Goal: Information Seeking & Learning: Find specific fact

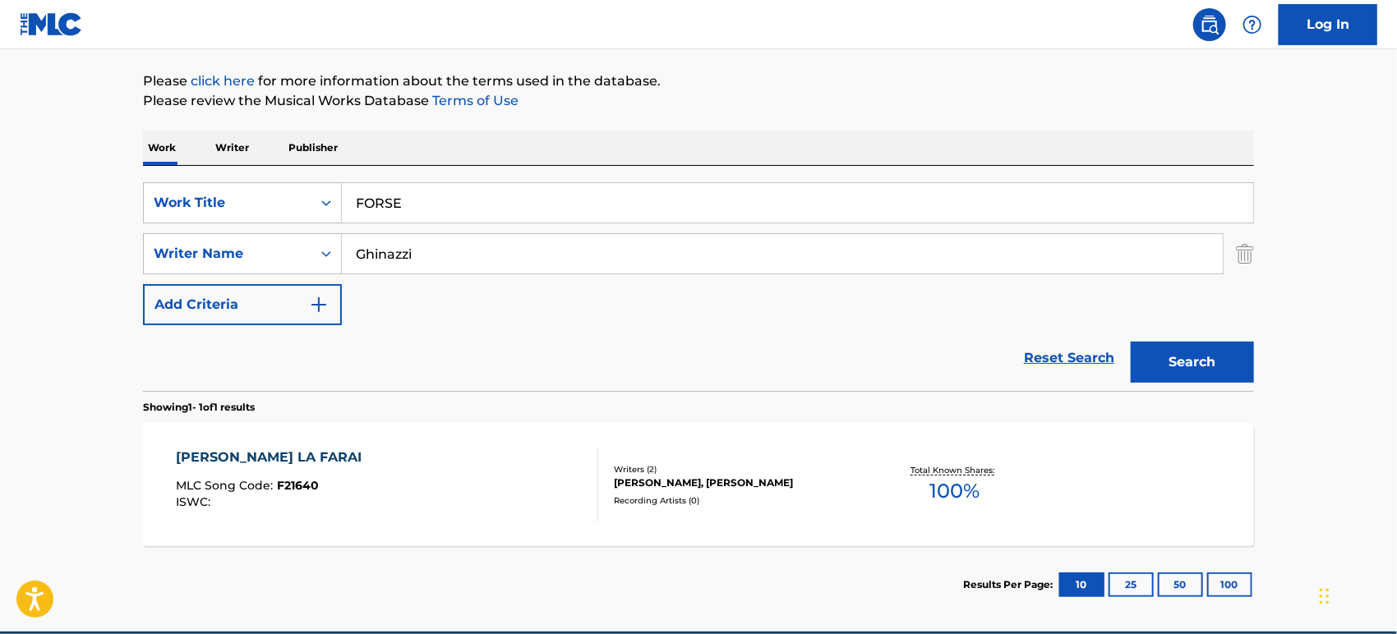
scroll to position [259, 0]
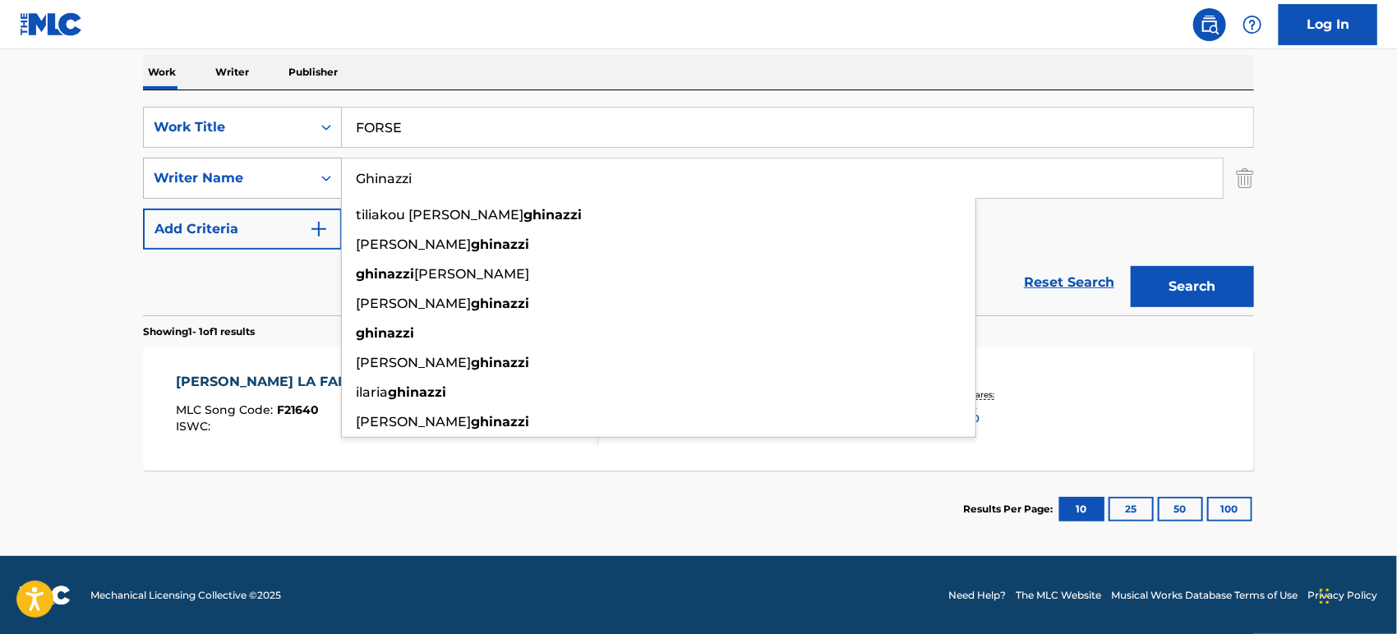
drag, startPoint x: 457, startPoint y: 173, endPoint x: 226, endPoint y: 175, distance: 230.9
click at [226, 175] on div "SearchWithCriteriae46becfd-3f0c-4cda-97c6-ecfd86a08a28 Writer Name [PERSON_NAME…" at bounding box center [698, 178] width 1111 height 41
paste input "Pace"
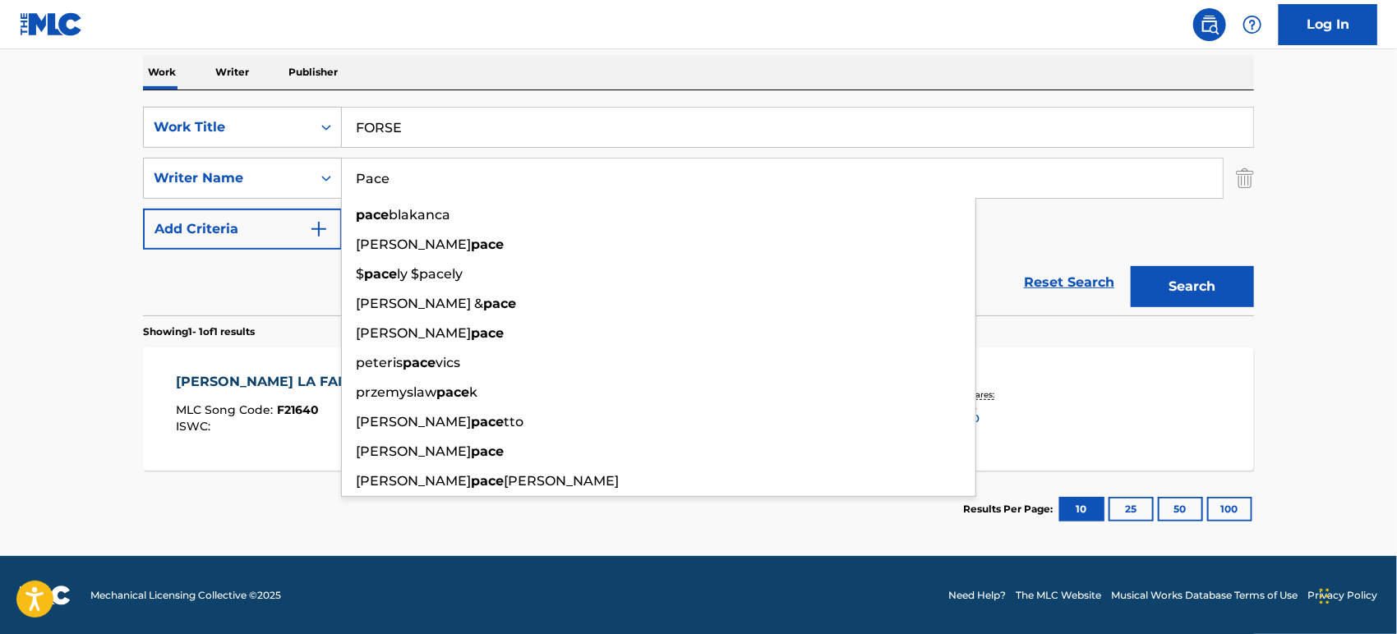
click at [1162, 282] on button "Search" at bounding box center [1192, 286] width 123 height 41
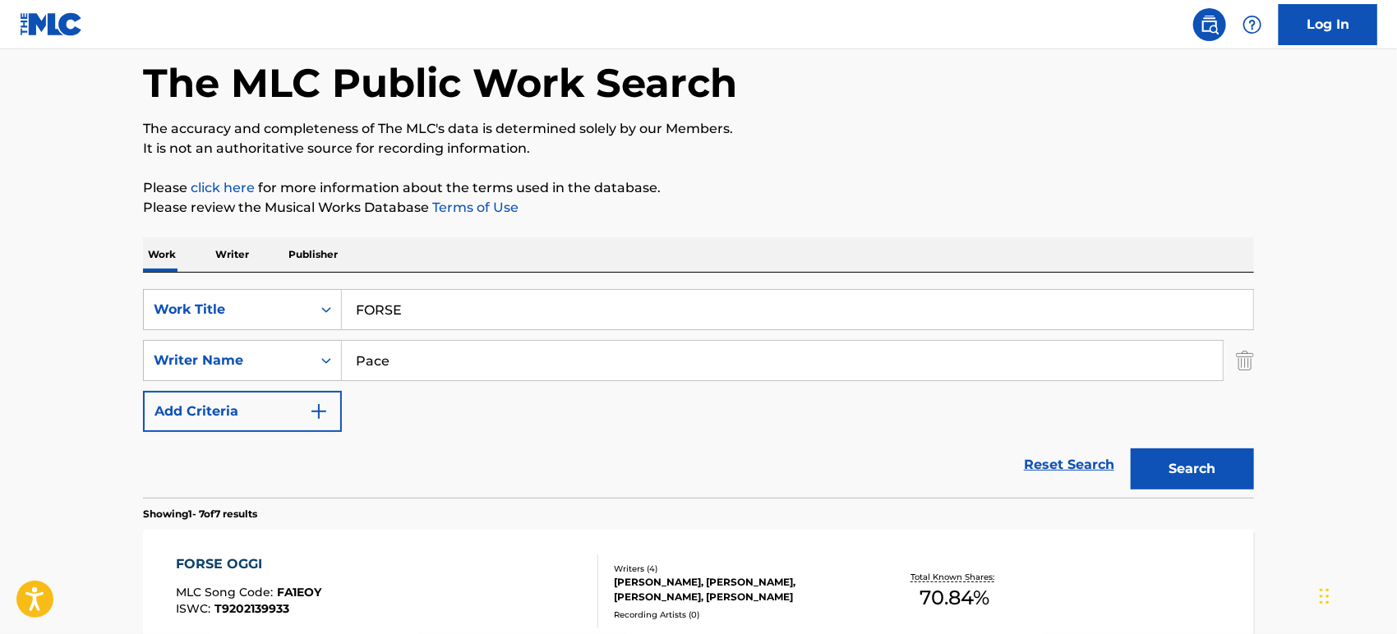
scroll to position [168, 0]
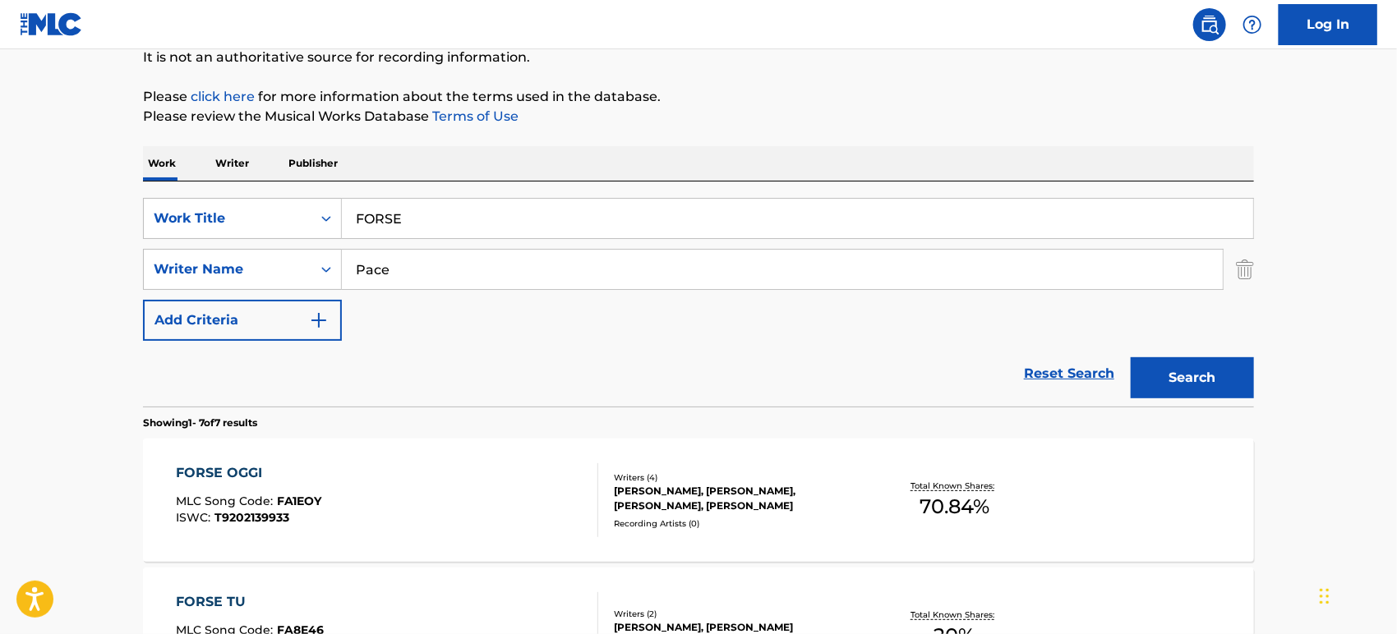
click at [924, 99] on p "Please click here for more information about the terms used in the database." at bounding box center [698, 97] width 1111 height 20
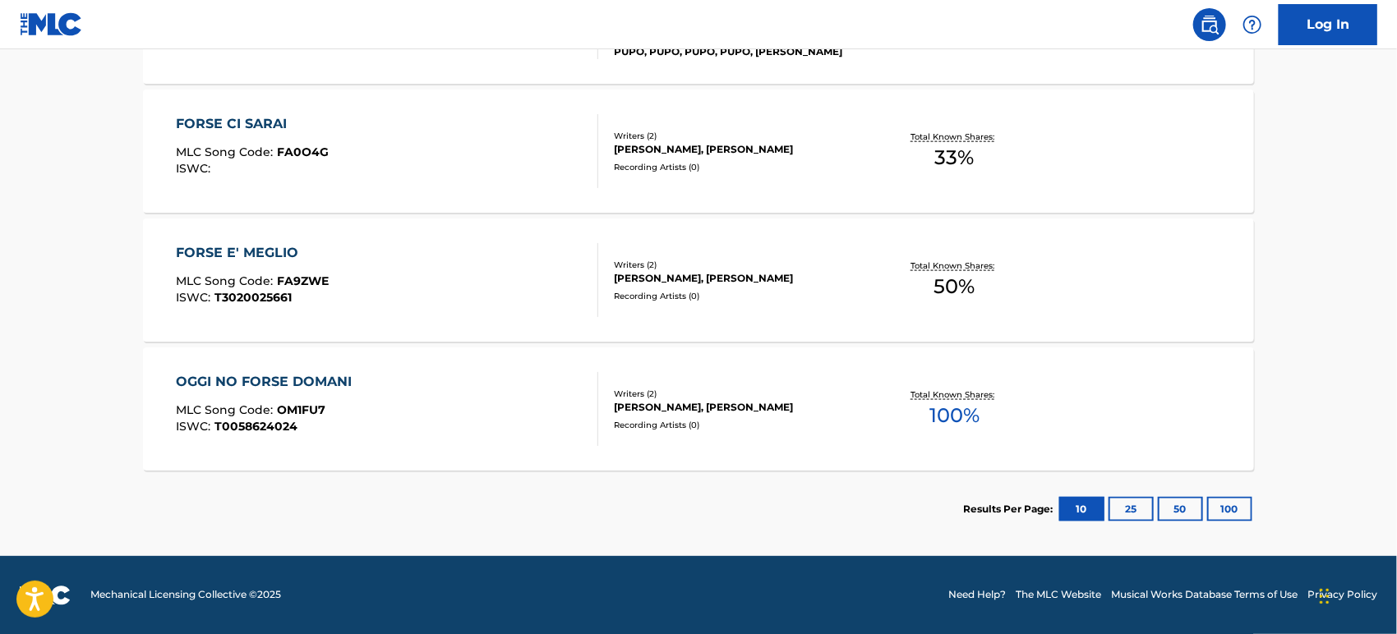
click at [1233, 506] on button "100" at bounding box center [1229, 509] width 45 height 25
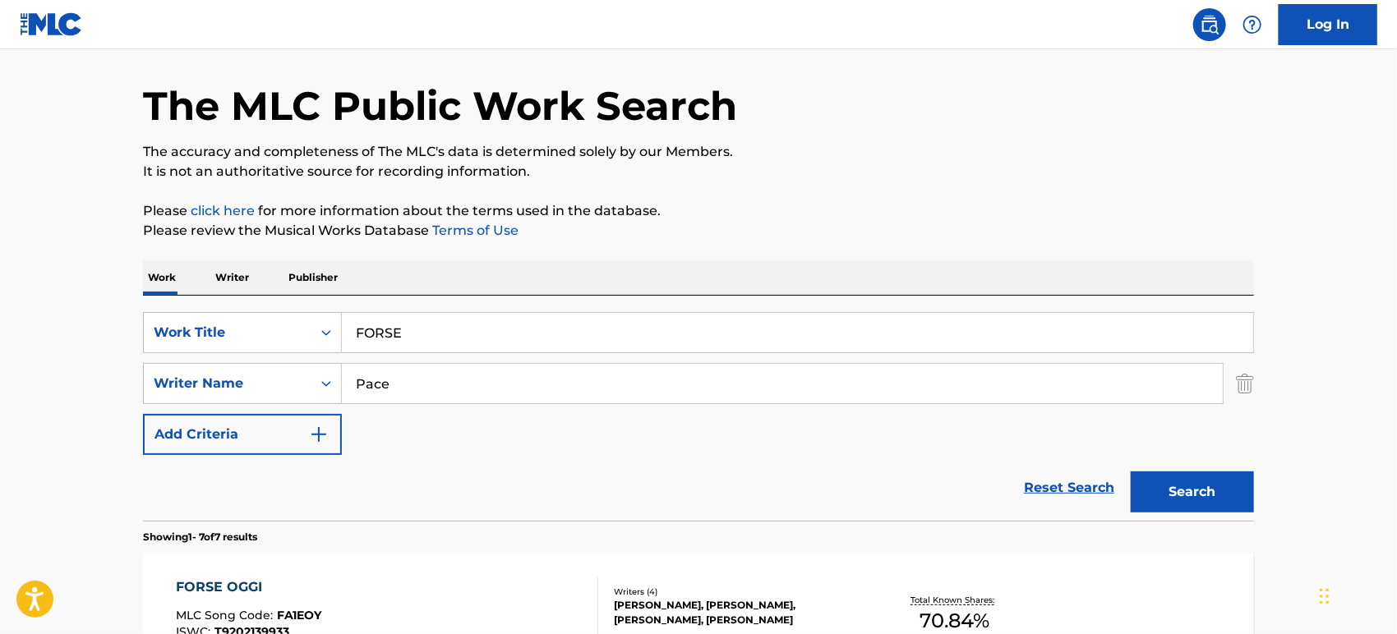
scroll to position [29, 0]
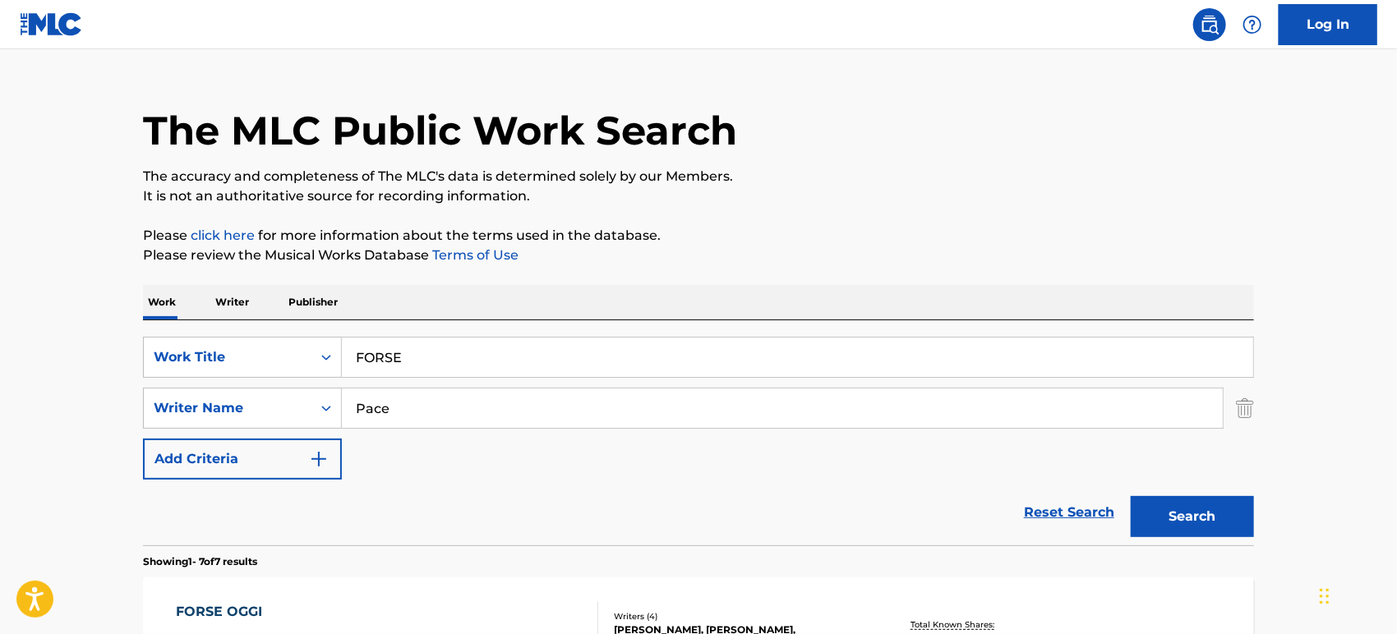
click at [305, 458] on button "Add Criteria" at bounding box center [242, 459] width 199 height 41
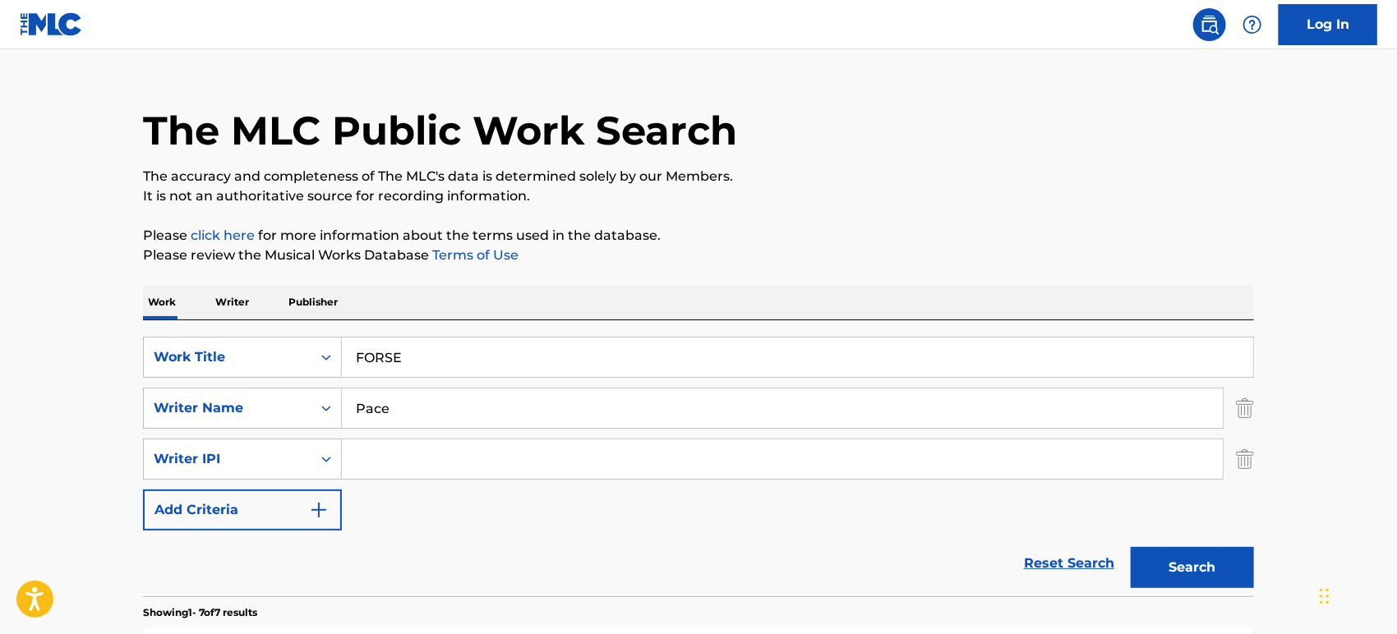
click at [304, 516] on button "Add Criteria" at bounding box center [242, 510] width 199 height 41
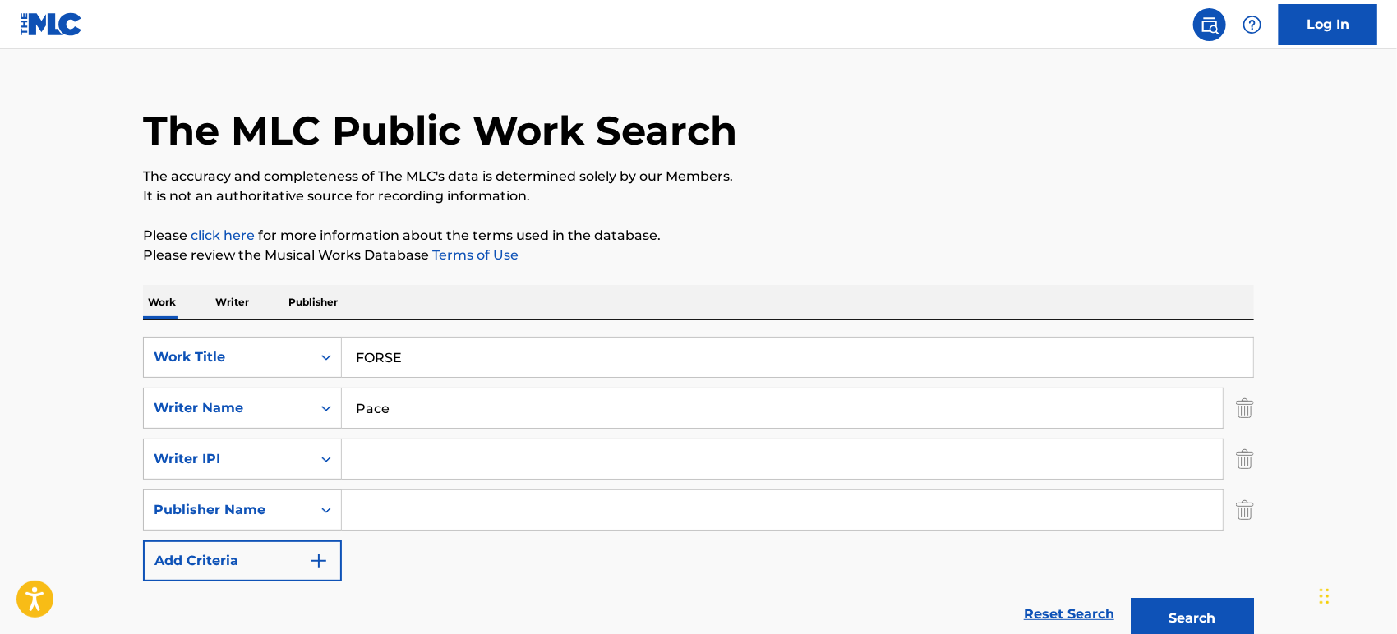
click at [295, 549] on button "Add Criteria" at bounding box center [242, 561] width 199 height 41
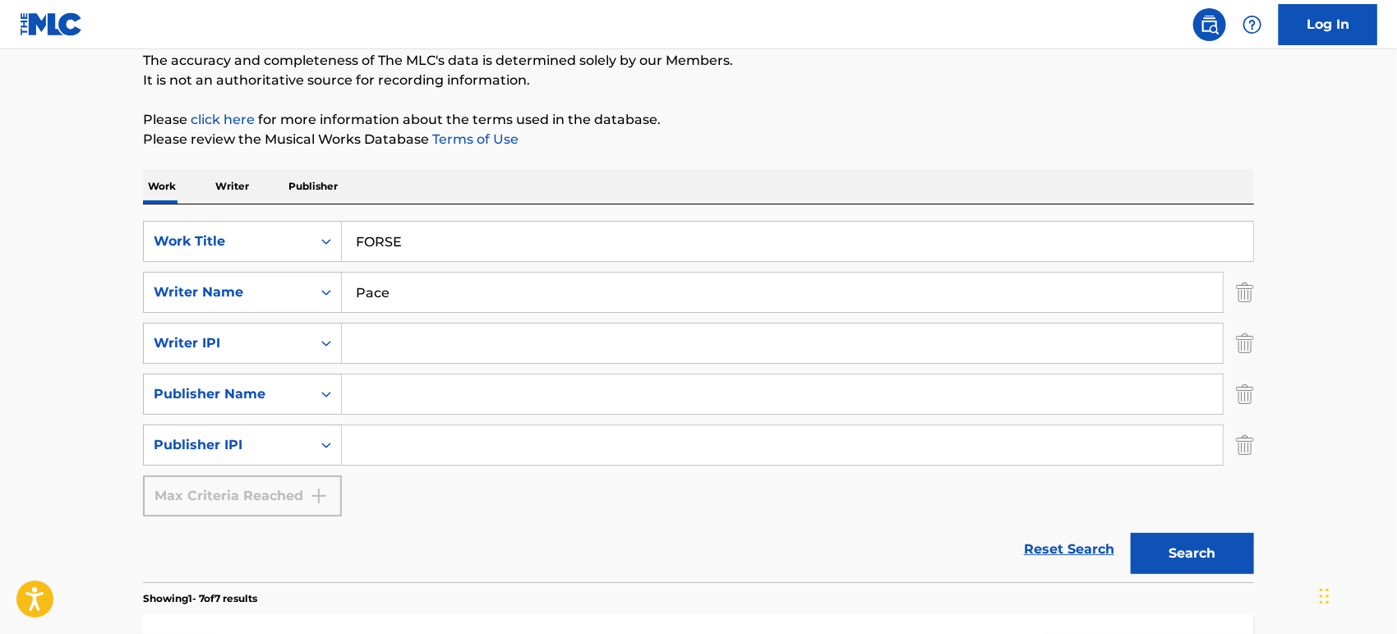
scroll to position [302, 0]
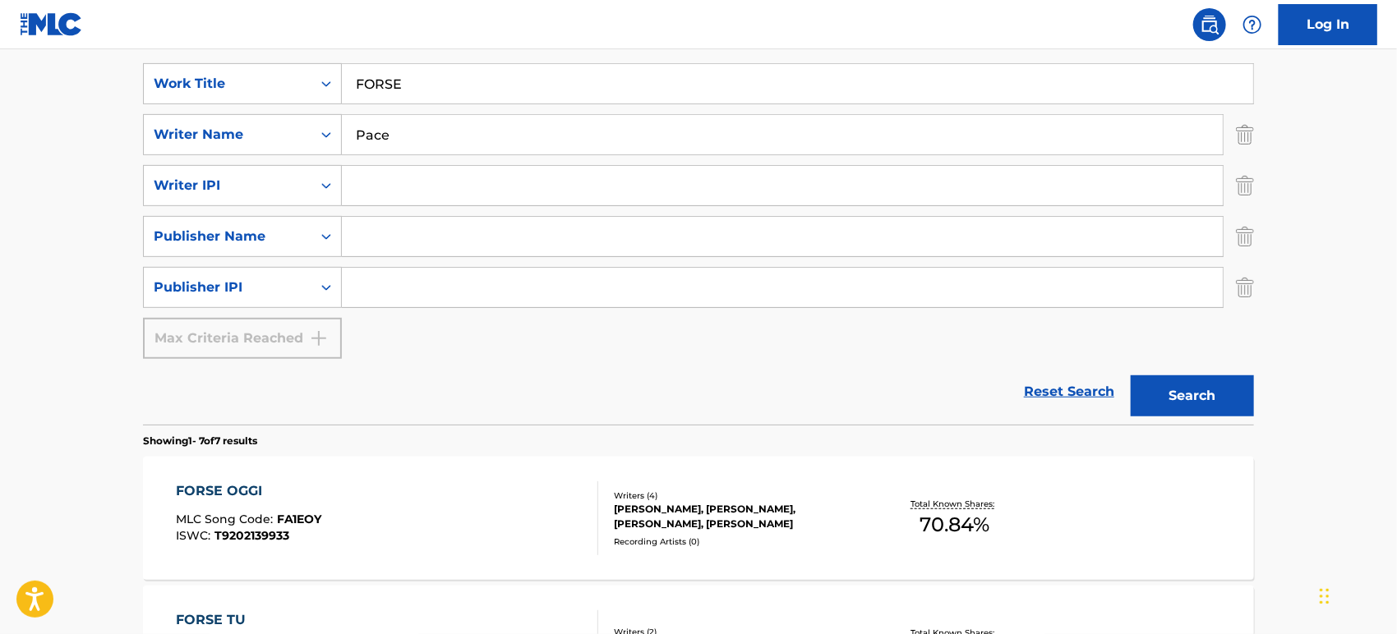
click at [1240, 189] on img "Search Form" at bounding box center [1245, 185] width 18 height 41
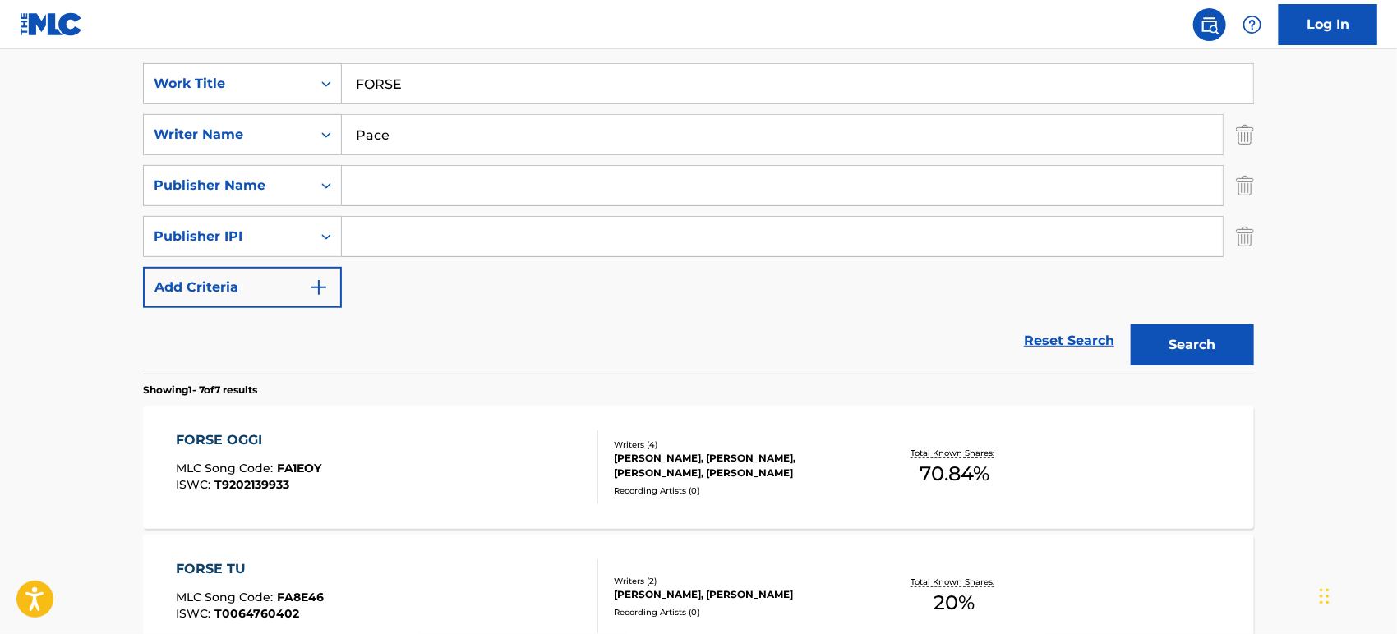
click at [1240, 189] on img "Search Form" at bounding box center [1245, 185] width 18 height 41
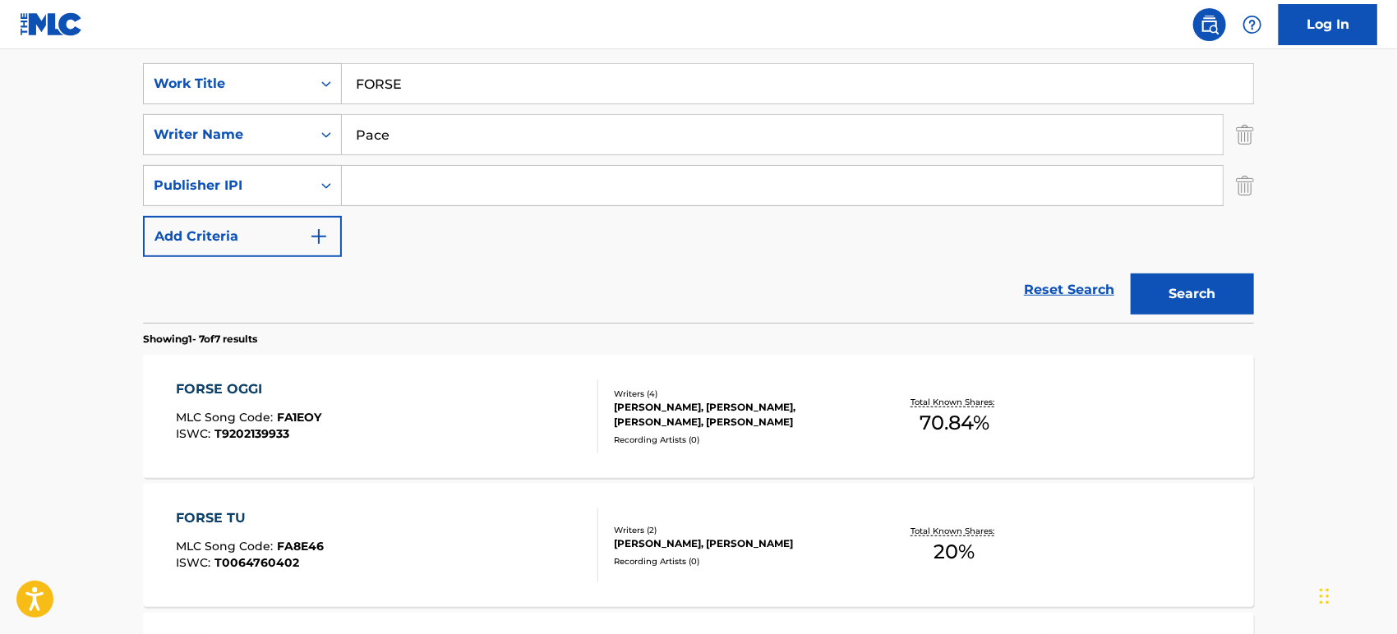
click at [1240, 189] on img "Search Form" at bounding box center [1245, 185] width 18 height 41
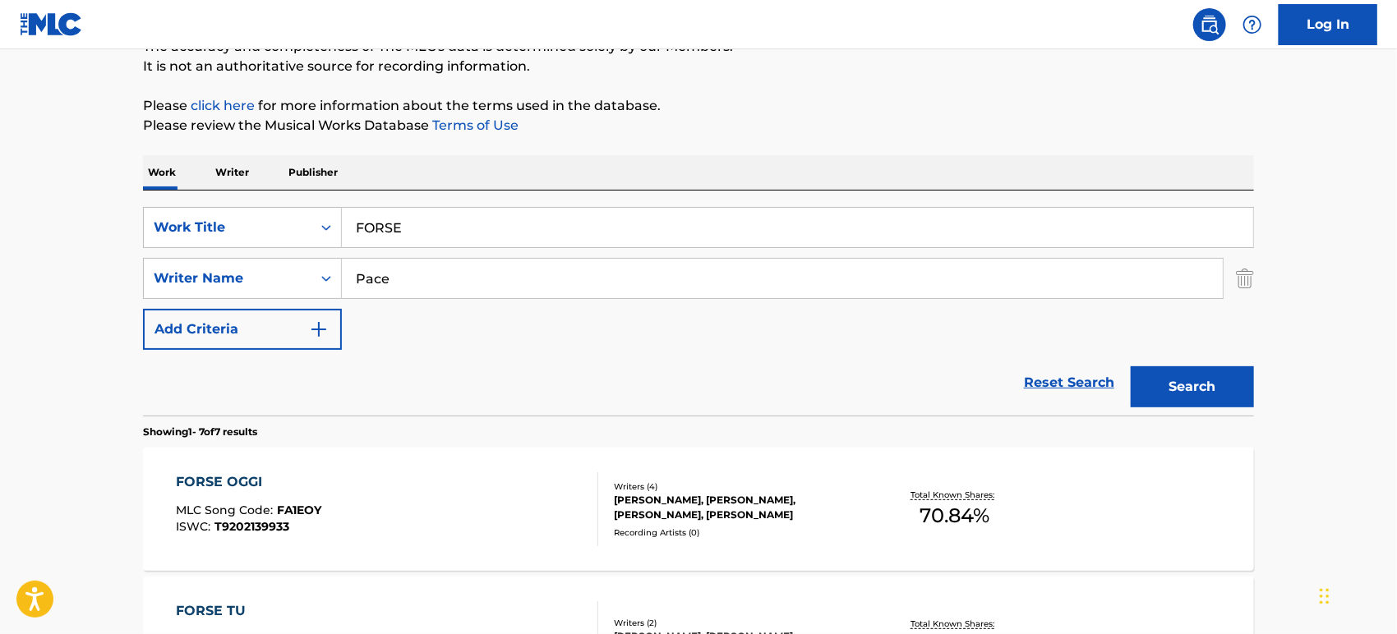
scroll to position [0, 0]
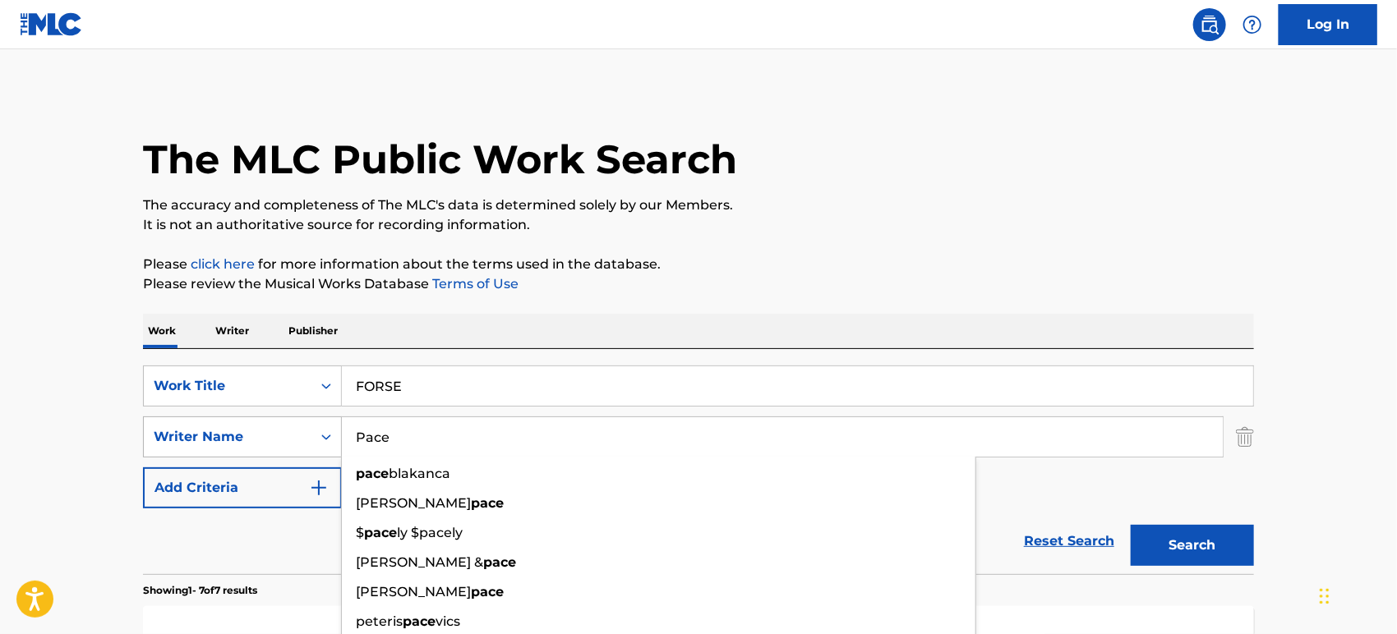
paste input "Barabani"
drag, startPoint x: 427, startPoint y: 439, endPoint x: 270, endPoint y: 441, distance: 156.9
click at [270, 441] on div "SearchWithCriteriae46becfd-3f0c-4cda-97c6-ecfd86a08a28 Writer Name Pace pace bl…" at bounding box center [698, 437] width 1111 height 41
click at [1182, 542] on button "Search" at bounding box center [1192, 545] width 123 height 41
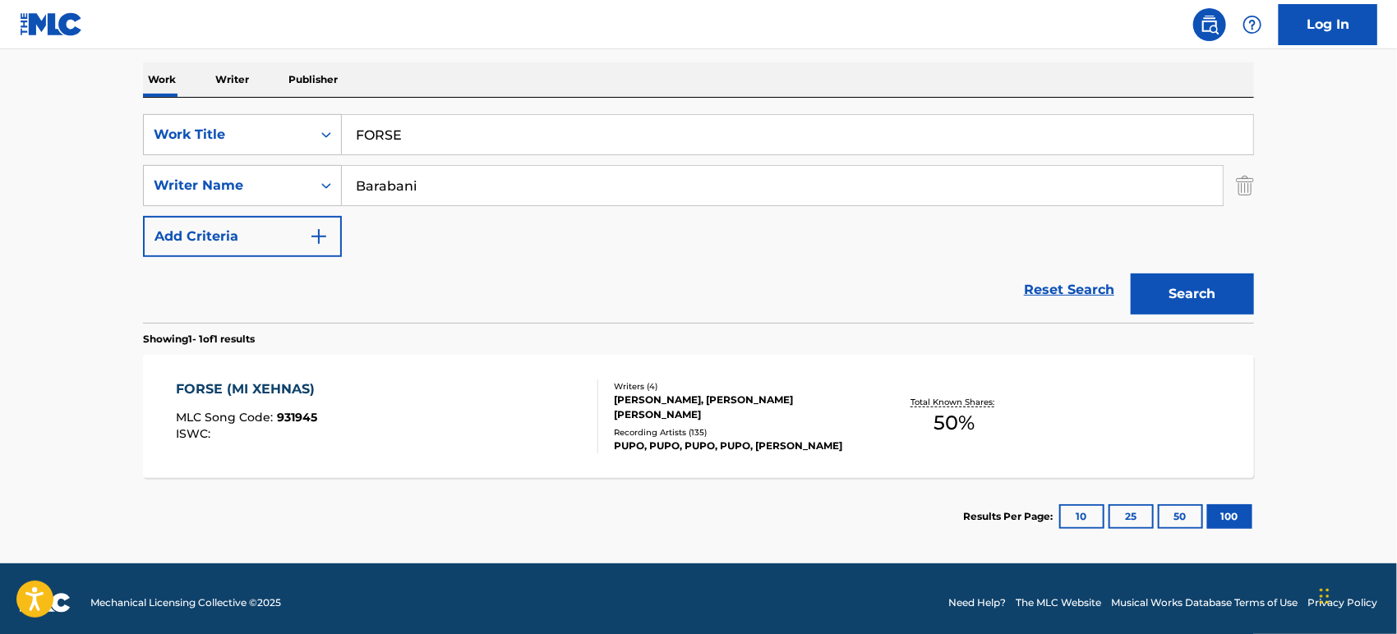
scroll to position [259, 0]
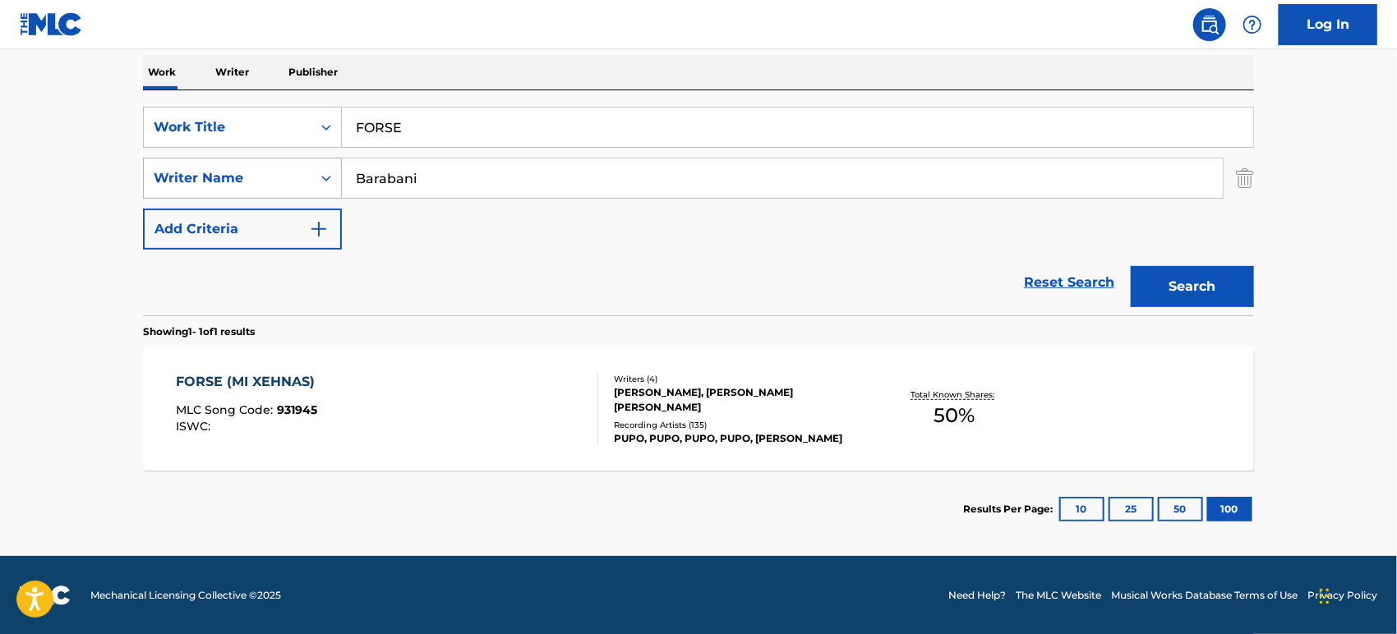
drag, startPoint x: 458, startPoint y: 172, endPoint x: 262, endPoint y: 173, distance: 196.4
click at [257, 173] on div "SearchWithCriteriae46becfd-3f0c-4cda-97c6-ecfd86a08a28 Writer Name [PERSON_NAME]" at bounding box center [698, 178] width 1111 height 41
paste input "Pace"
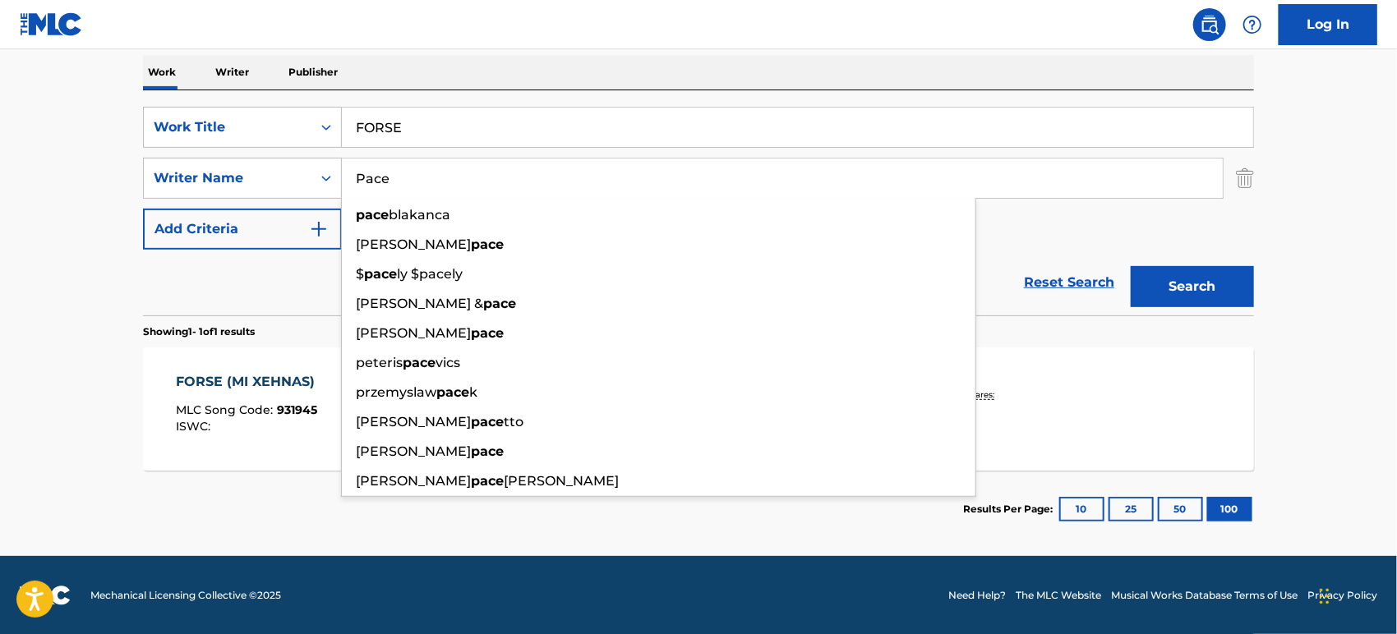
type input "Pace"
click at [1193, 273] on button "Search" at bounding box center [1192, 286] width 123 height 41
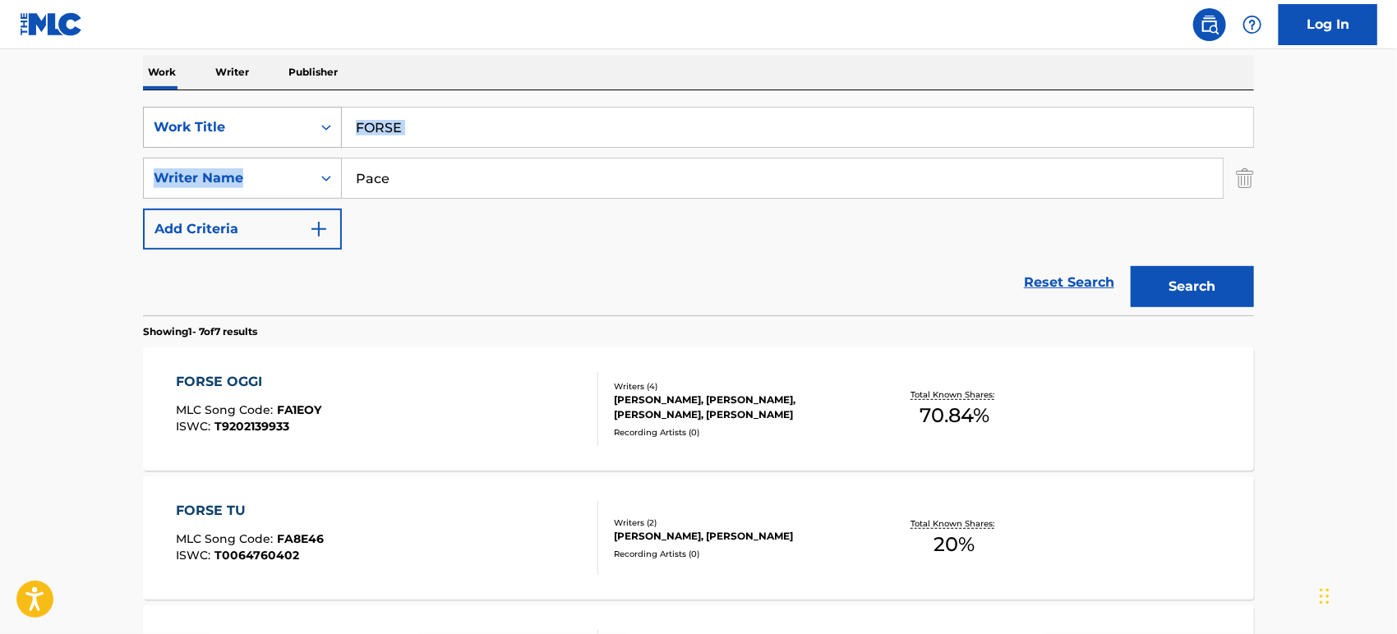
drag, startPoint x: 465, startPoint y: 149, endPoint x: 339, endPoint y: 143, distance: 125.8
click at [340, 144] on div "SearchWithCriteria86cff00c-b40d-431e-b37e-37265c3b9e82 Work Title FORSE SearchW…" at bounding box center [698, 178] width 1111 height 143
click at [510, 124] on input "FORSE" at bounding box center [797, 127] width 911 height 39
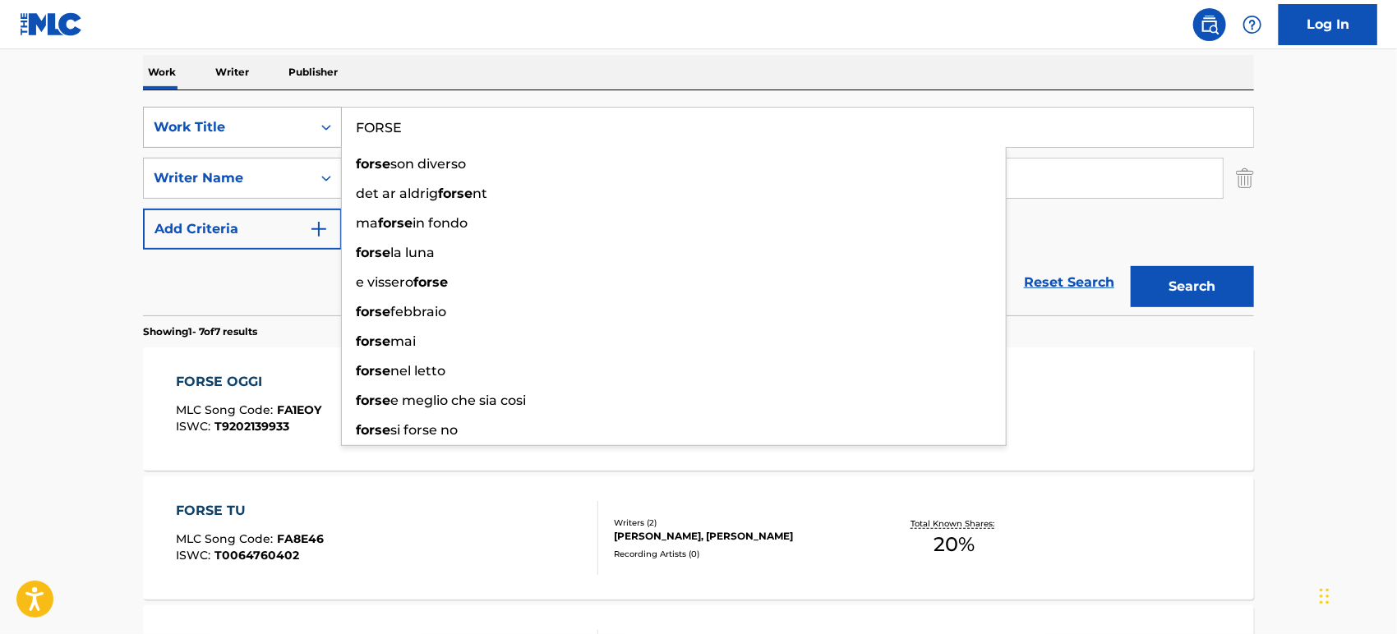
drag, startPoint x: 513, startPoint y: 123, endPoint x: 218, endPoint y: 121, distance: 295.0
click at [219, 121] on div "SearchWithCriteria86cff00c-b40d-431e-b37e-37265c3b9e82 Work Title FORSE forse s…" at bounding box center [698, 127] width 1111 height 41
paste input "WIE FREI WILLST DU SEIN"
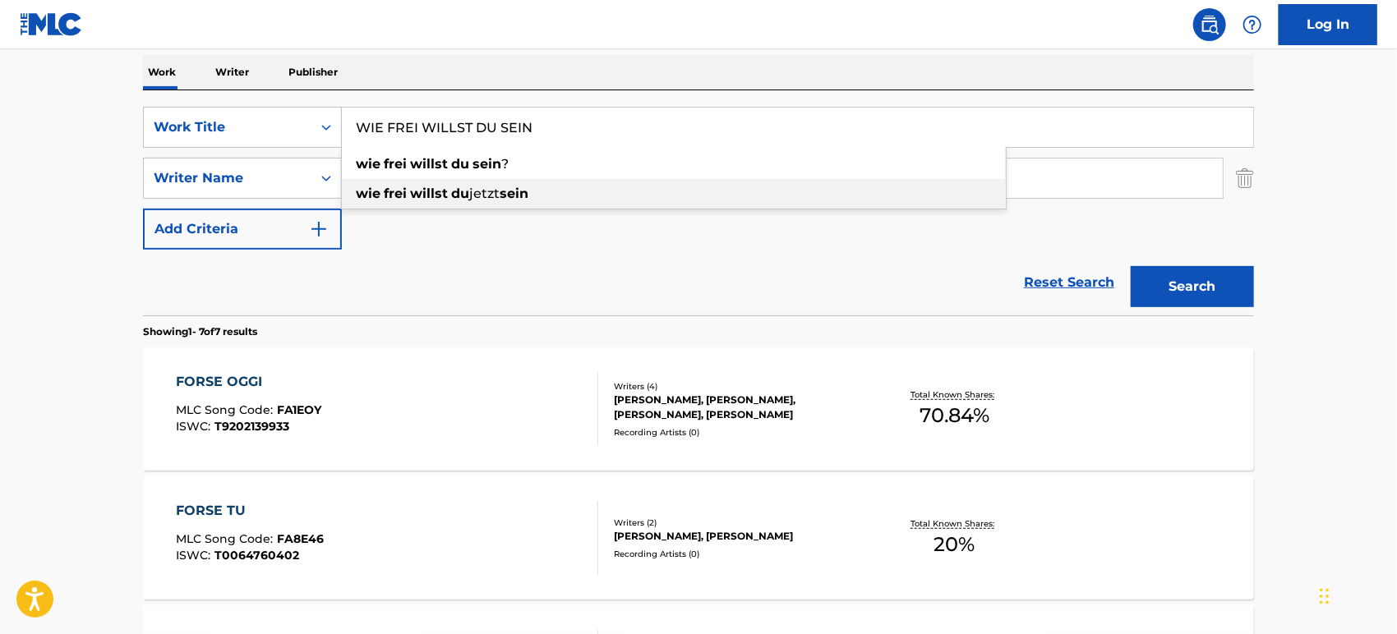
type input "WIE FREI WILLST DU SEIN"
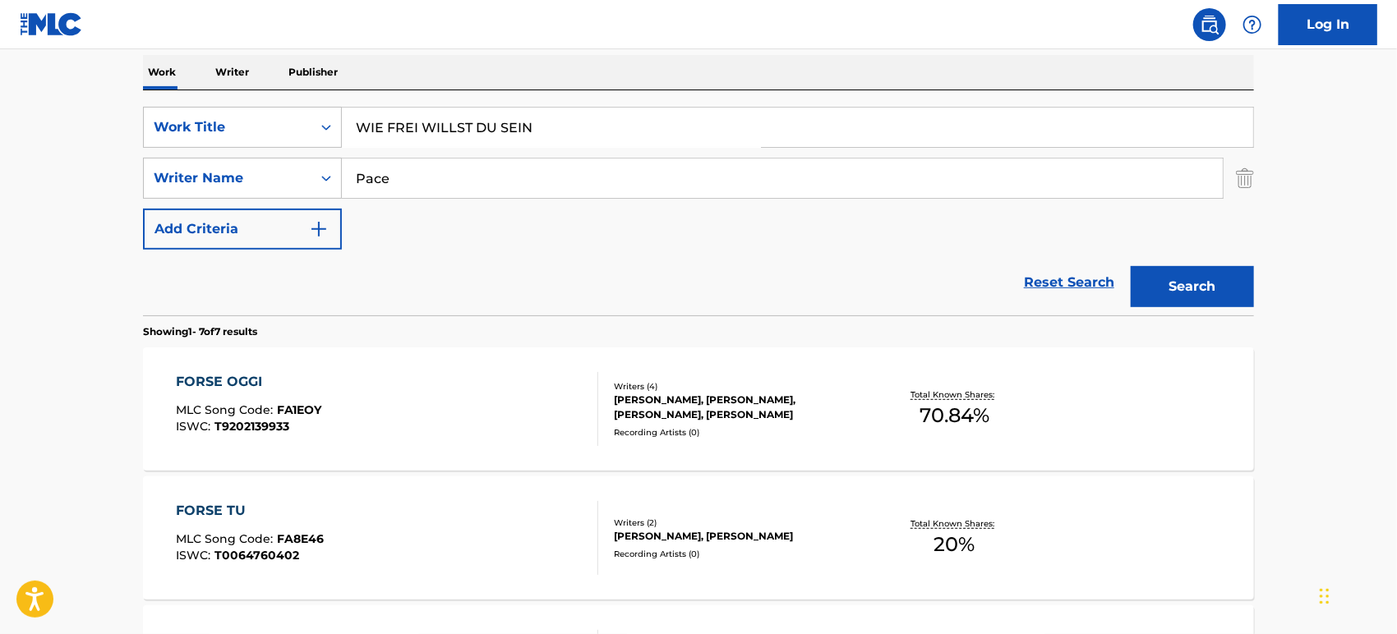
click at [614, 302] on div "Reset Search Search" at bounding box center [698, 283] width 1111 height 66
click at [1177, 288] on button "Search" at bounding box center [1192, 286] width 123 height 41
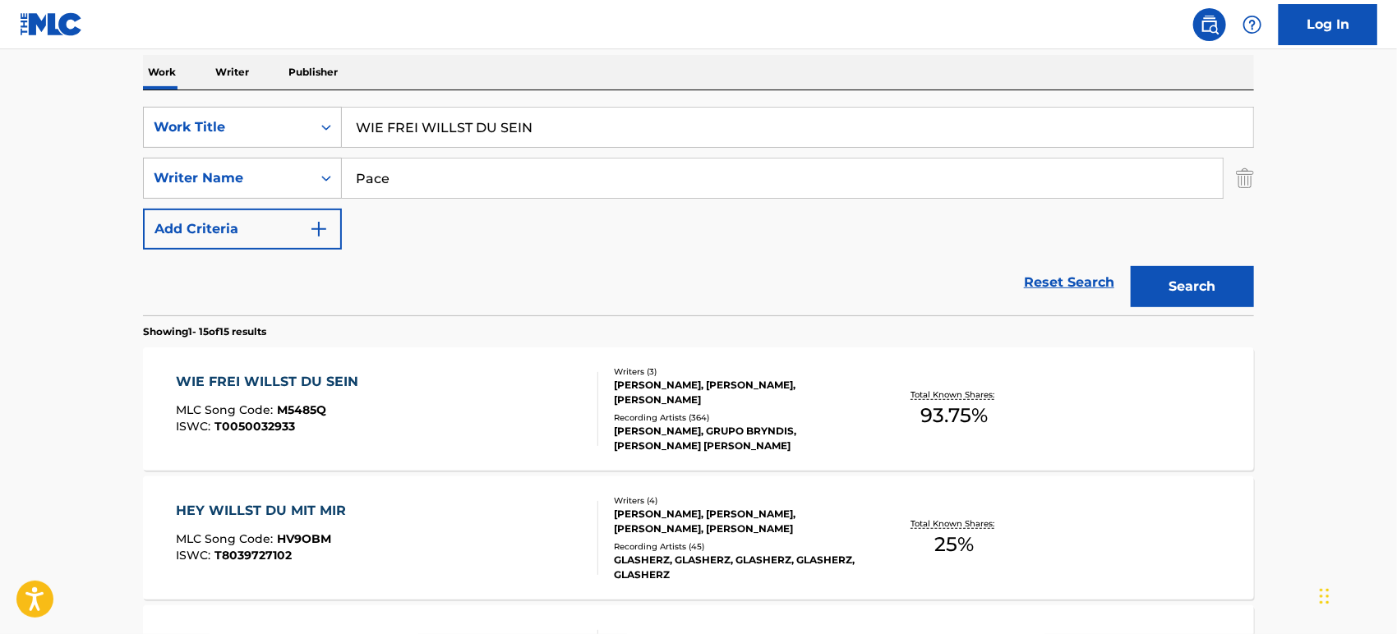
click at [369, 412] on div "WIE FREI WILLST DU SEIN MLC Song Code : M5485Q ISWC : T0050032933" at bounding box center [388, 409] width 422 height 74
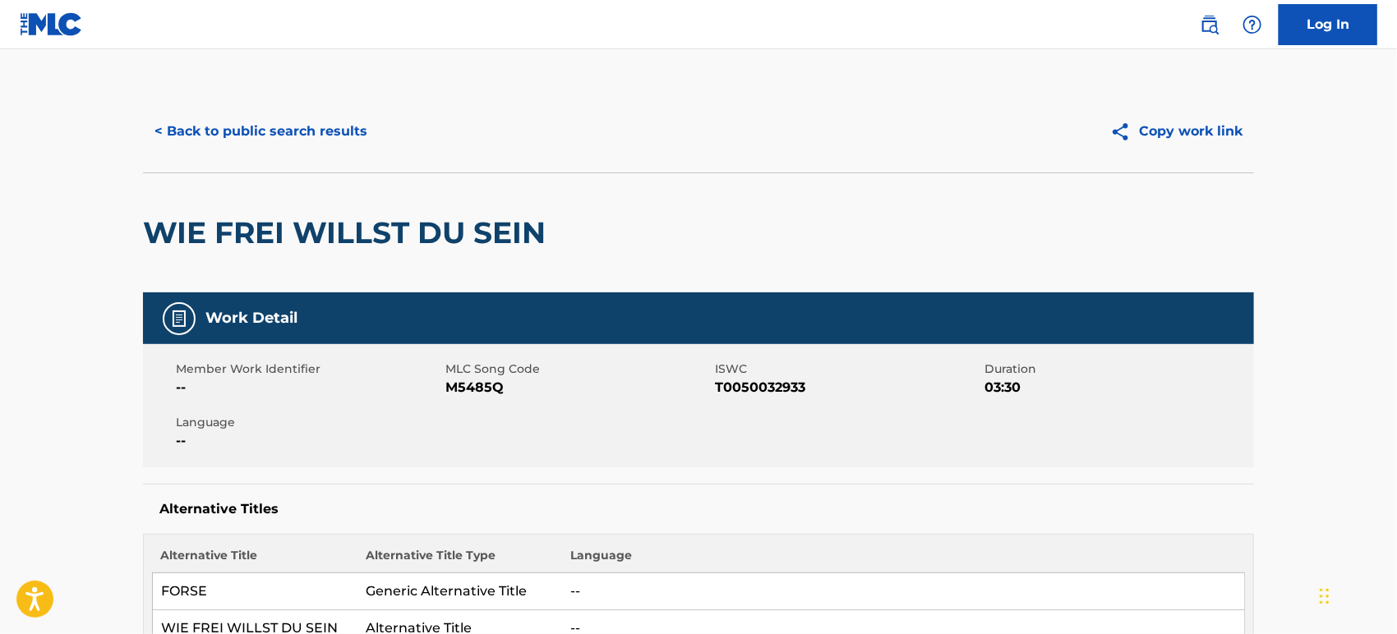
click at [772, 385] on span "T0050032933" at bounding box center [847, 388] width 265 height 20
copy span "T0050032933"
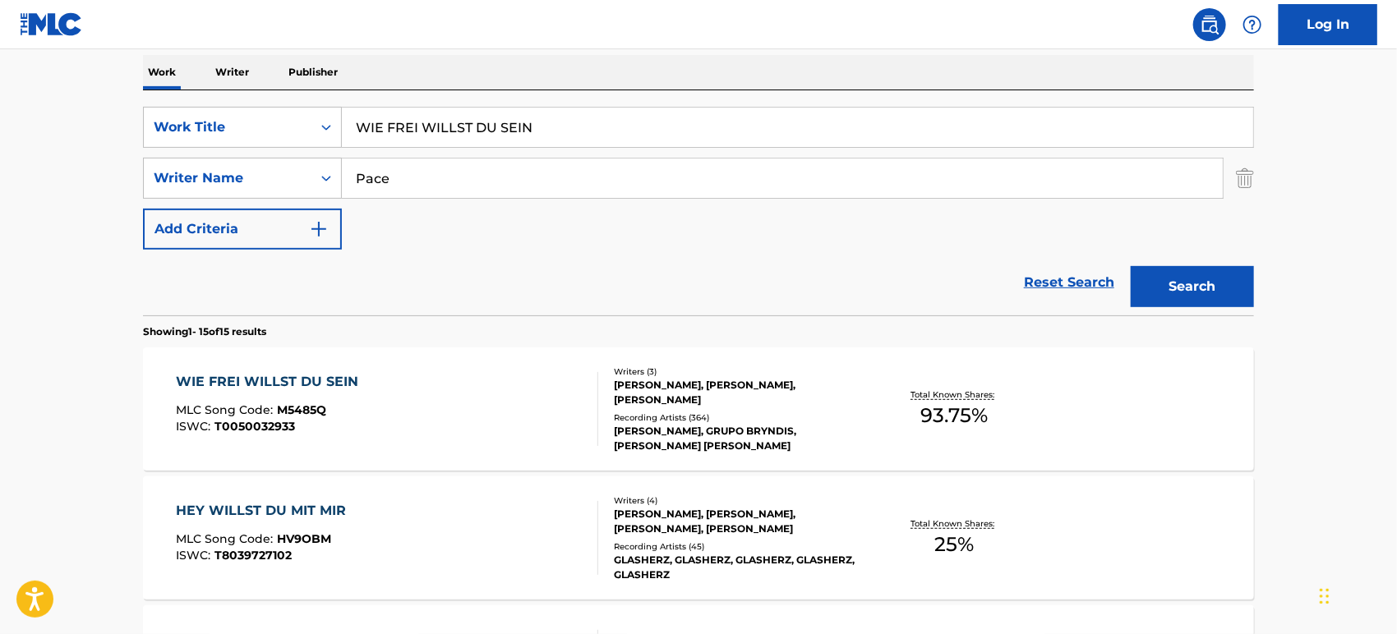
drag, startPoint x: 467, startPoint y: 122, endPoint x: 219, endPoint y: 94, distance: 249.6
click at [222, 94] on div "SearchWithCriteria86cff00c-b40d-431e-b37e-37265c3b9e82 Work Title WIE FREI WILL…" at bounding box center [698, 202] width 1111 height 225
paste input "Quizas Si, Quizas No"
type input "Quizas Si, Quizas No"
click at [1177, 276] on button "Search" at bounding box center [1192, 286] width 123 height 41
